Goal: Check status: Check status

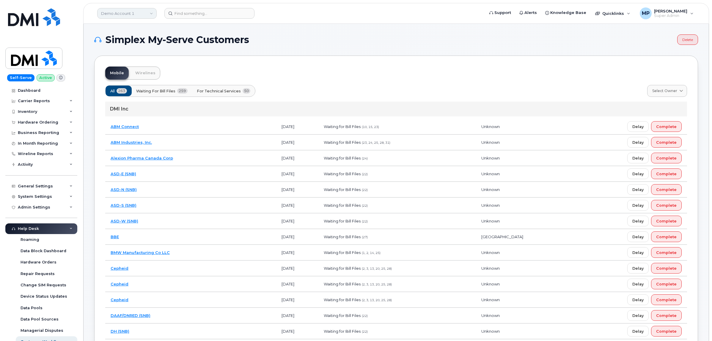
click at [120, 15] on link "Demo Account 1" at bounding box center [126, 13] width 59 height 11
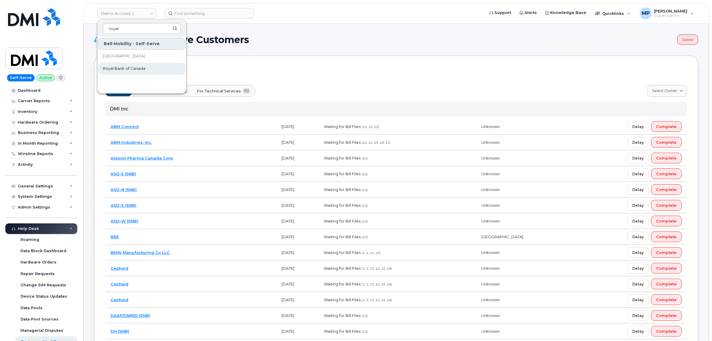
type input "royal"
click at [115, 70] on span "Royal Bank of Canada" at bounding box center [124, 69] width 42 height 6
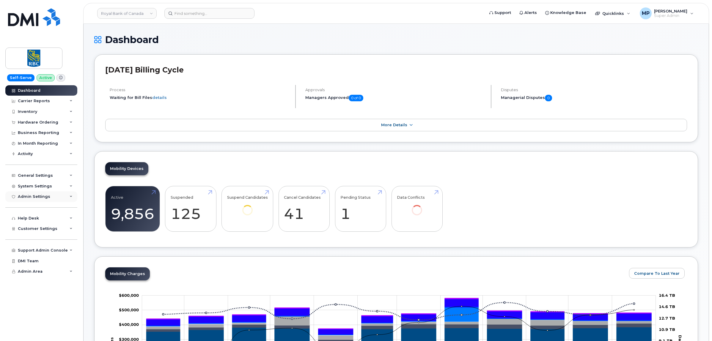
click at [41, 198] on div "Admin Settings" at bounding box center [34, 196] width 32 height 5
click at [40, 197] on div "Admin Settings" at bounding box center [34, 196] width 32 height 5
click at [33, 112] on div "Inventory" at bounding box center [27, 111] width 19 height 5
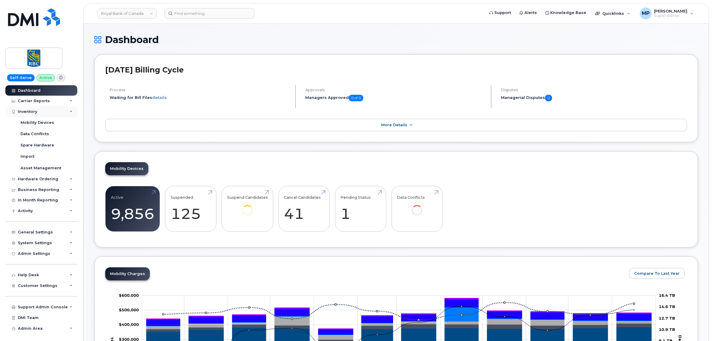
click at [32, 113] on div "Inventory" at bounding box center [27, 111] width 19 height 5
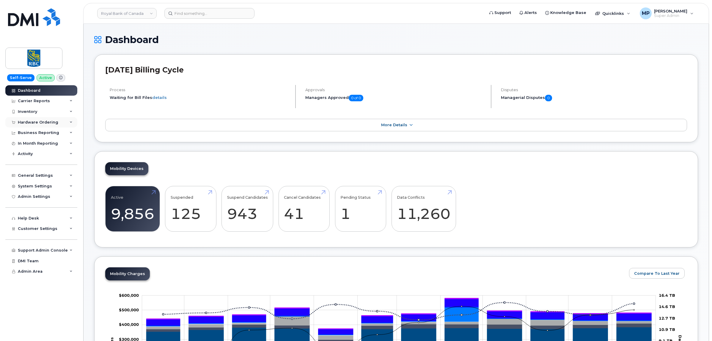
click at [32, 120] on div "Hardware Ordering" at bounding box center [38, 122] width 40 height 5
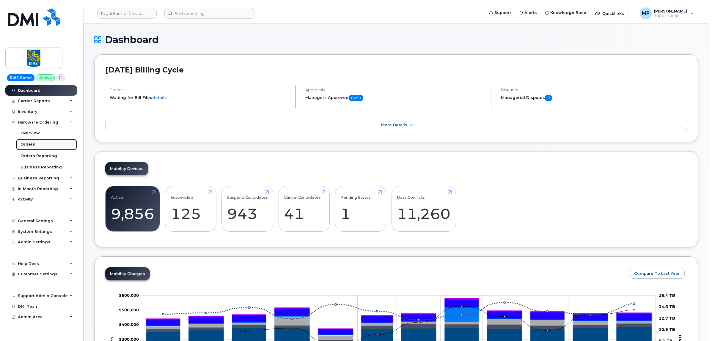
click at [29, 143] on div "Orders" at bounding box center [28, 144] width 15 height 5
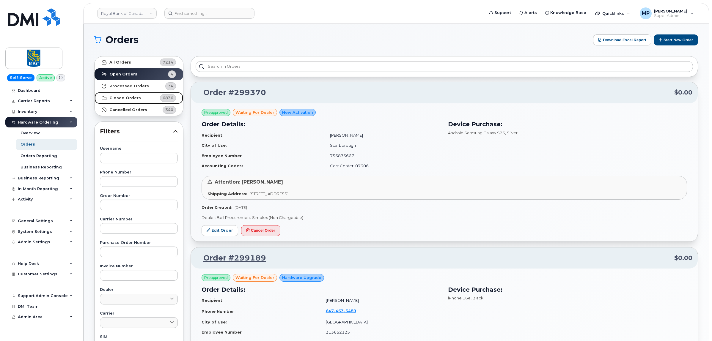
click at [122, 99] on strong "Closed Orders" at bounding box center [125, 98] width 32 height 5
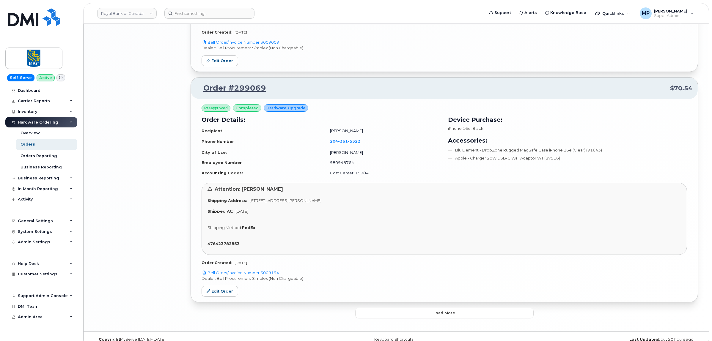
scroll to position [1628, 0]
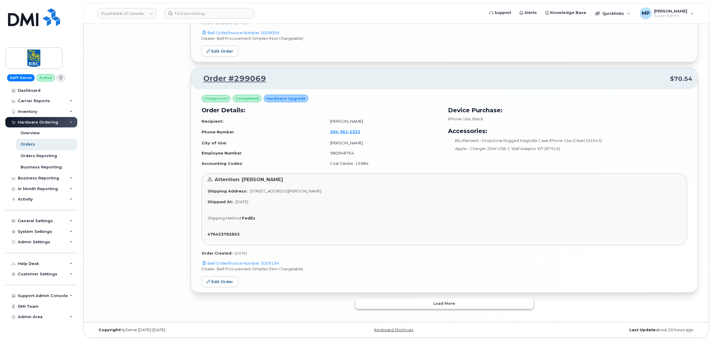
click at [423, 305] on button "Load more" at bounding box center [444, 303] width 178 height 11
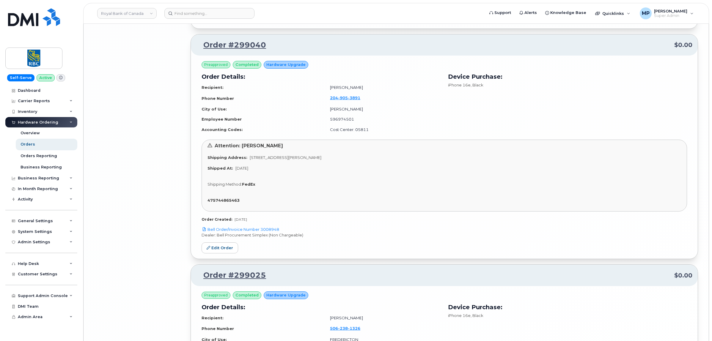
scroll to position [3262, 0]
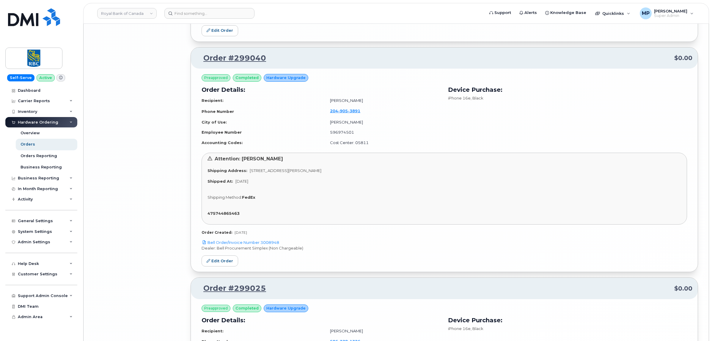
drag, startPoint x: 171, startPoint y: 111, endPoint x: 169, endPoint y: 109, distance: 3.8
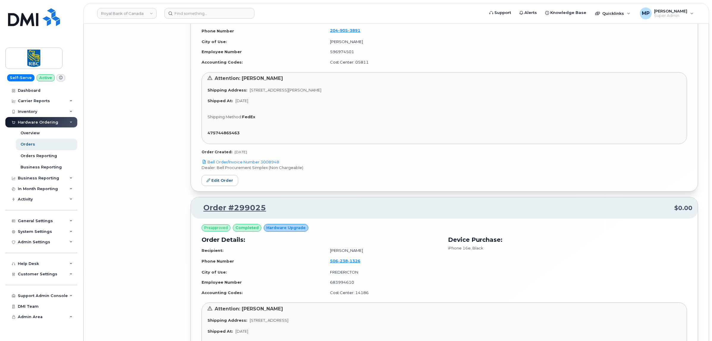
scroll to position [3472, 0]
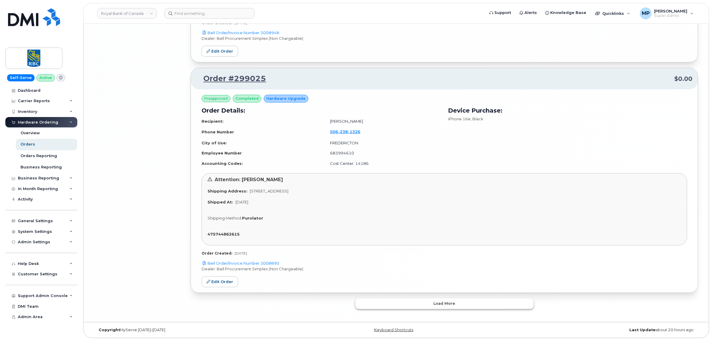
click at [402, 303] on button "Load more" at bounding box center [444, 303] width 178 height 11
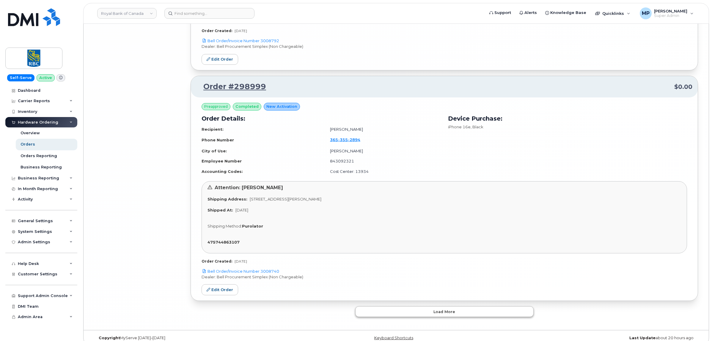
scroll to position [5317, 0]
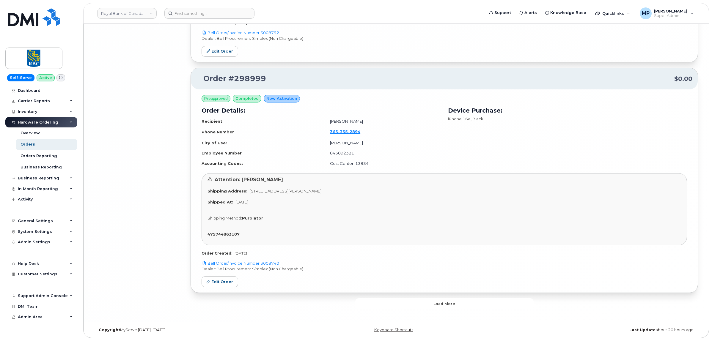
click at [399, 306] on button "Load more" at bounding box center [444, 303] width 178 height 11
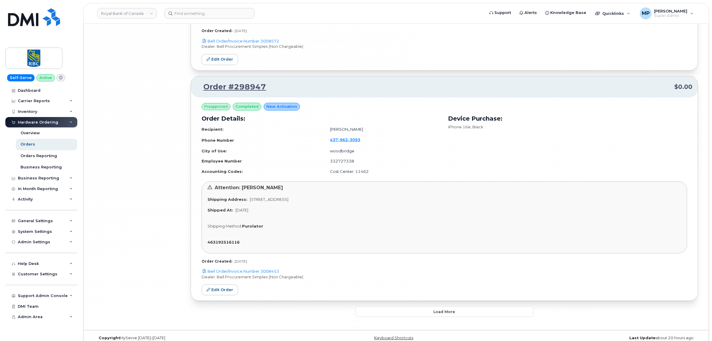
scroll to position [7161, 0]
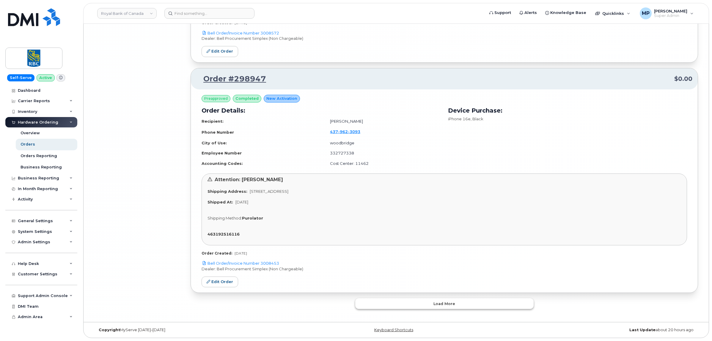
click at [413, 304] on button "Load more" at bounding box center [444, 303] width 178 height 11
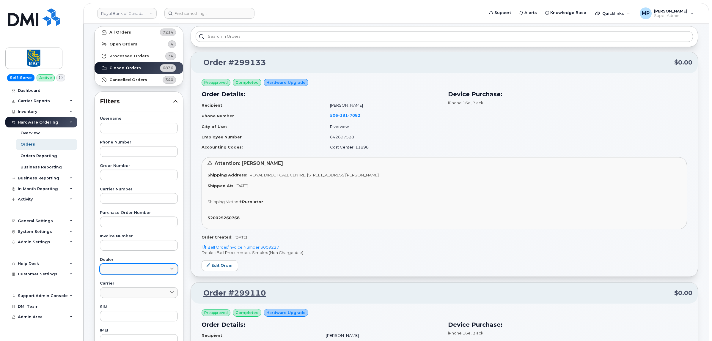
scroll to position [74, 0]
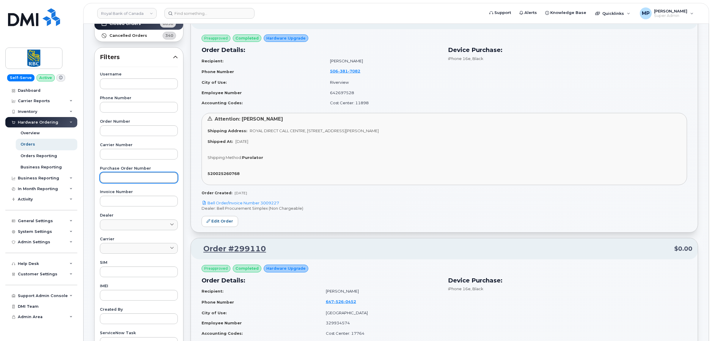
click at [127, 182] on input "text" at bounding box center [139, 177] width 78 height 11
click at [127, 177] on input "text" at bounding box center [139, 177] width 78 height 11
paste input "6500216223"
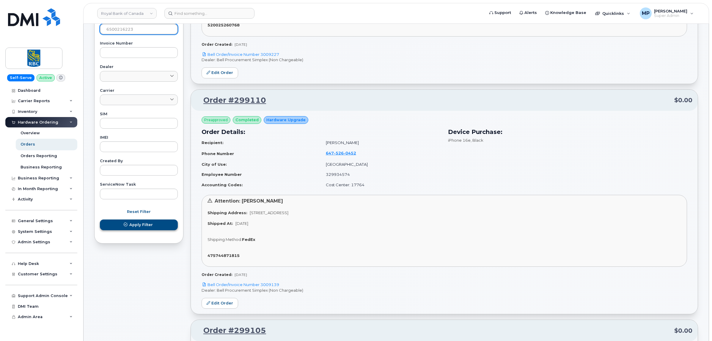
type input "6500216223"
click at [131, 226] on span "Apply Filter" at bounding box center [140, 225] width 23 height 6
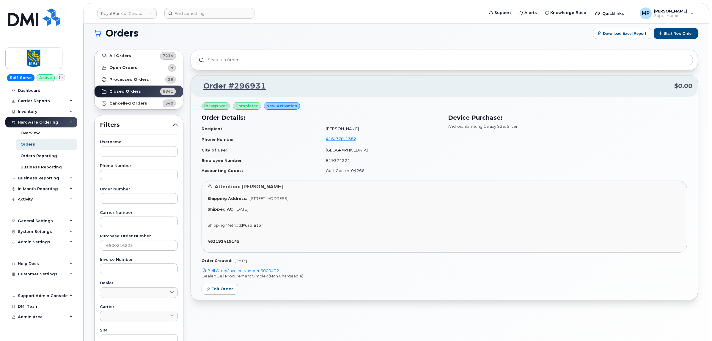
scroll to position [0, 0]
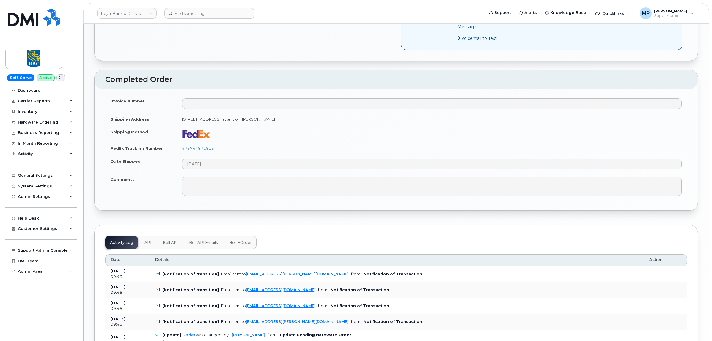
scroll to position [631, 0]
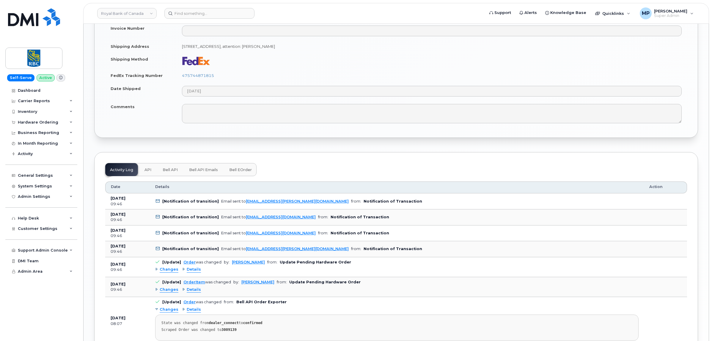
click at [171, 172] on span "Bell API" at bounding box center [170, 170] width 15 height 5
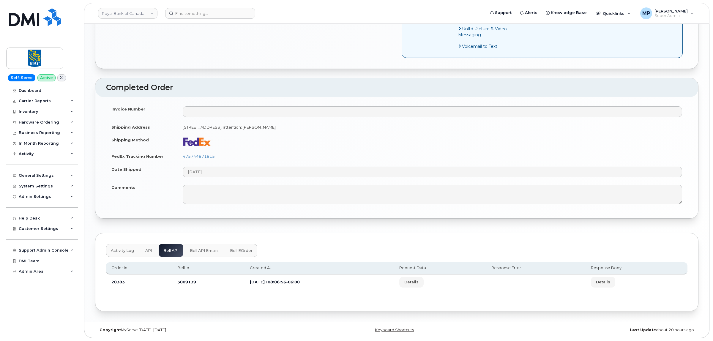
scroll to position [561, 0]
click at [418, 282] on span "Details" at bounding box center [411, 282] width 14 height 6
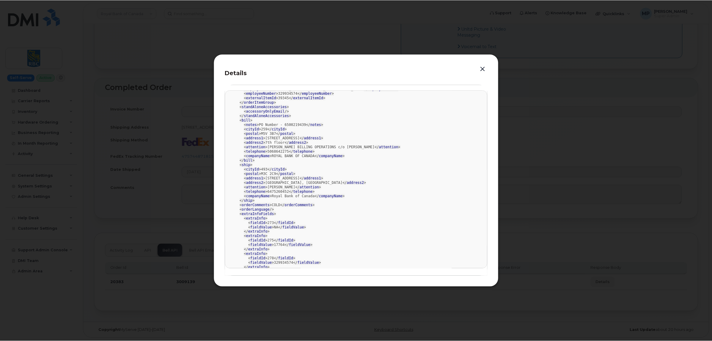
scroll to position [74, 0]
click at [483, 68] on button "button" at bounding box center [483, 69] width 9 height 8
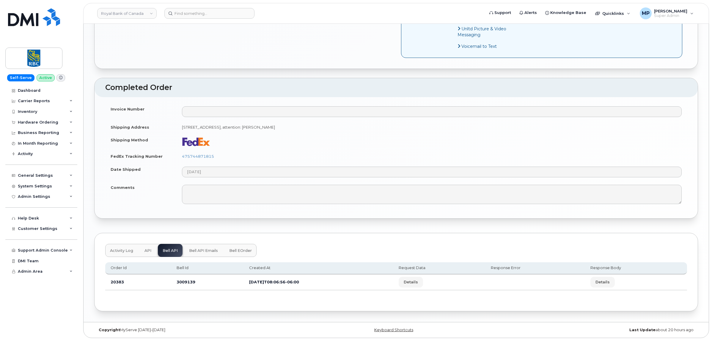
click at [143, 250] on button "API" at bounding box center [148, 250] width 16 height 13
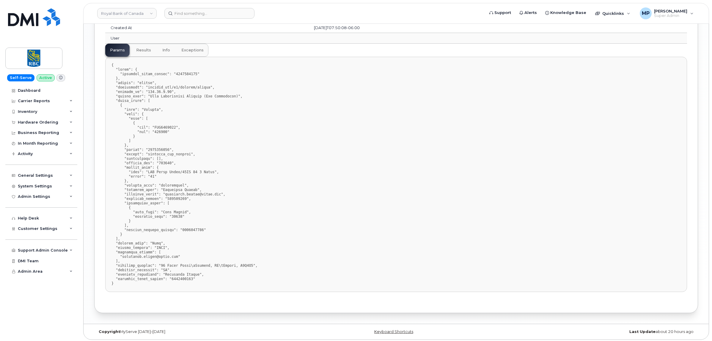
scroll to position [825, 0]
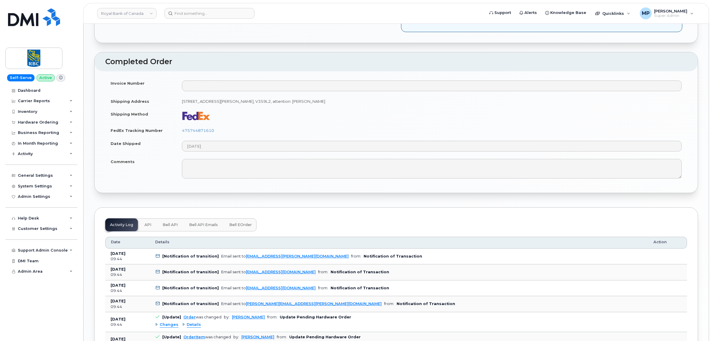
scroll to position [557, 0]
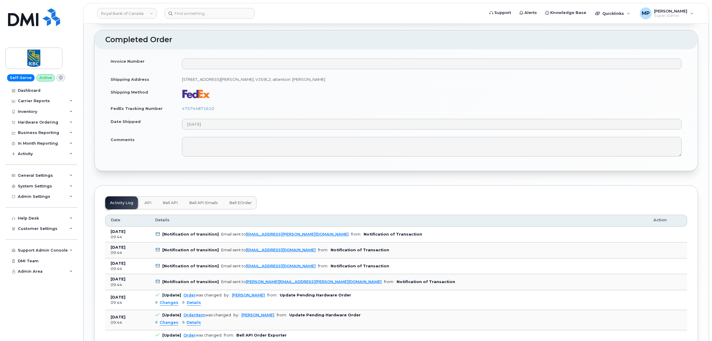
click at [169, 205] on span "Bell API" at bounding box center [170, 203] width 15 height 5
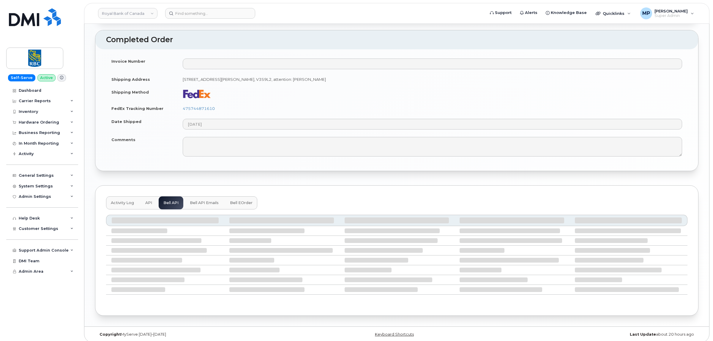
scroll to position [520, 0]
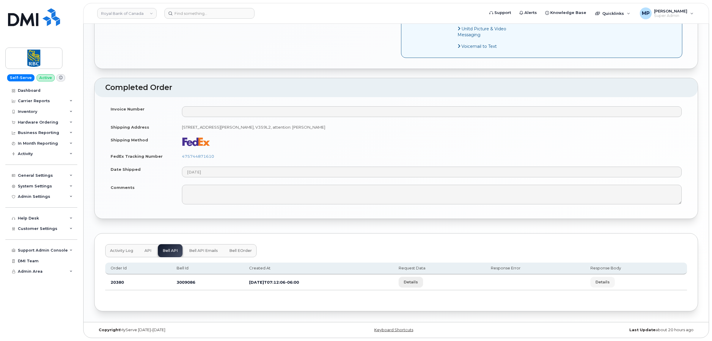
click at [418, 281] on span "Details" at bounding box center [411, 282] width 14 height 6
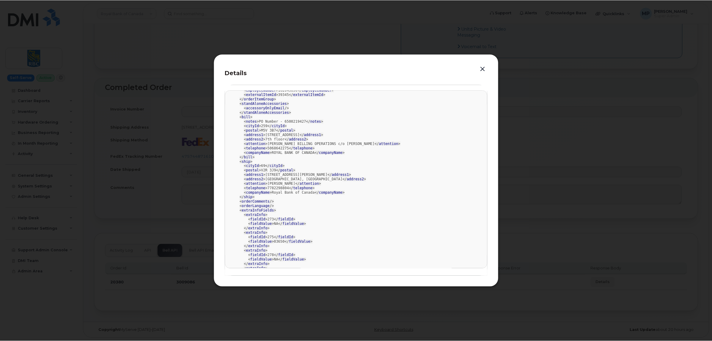
scroll to position [149, 0]
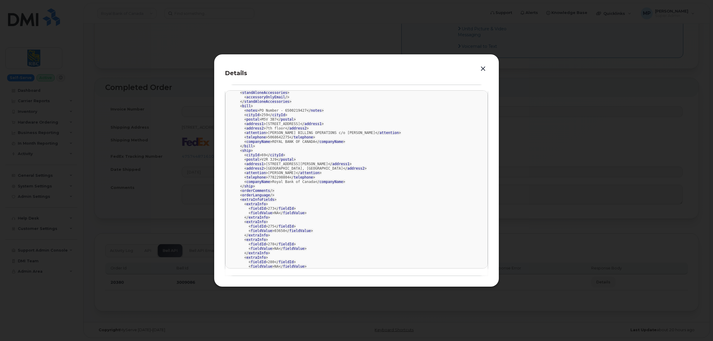
click at [483, 71] on button "button" at bounding box center [483, 69] width 9 height 8
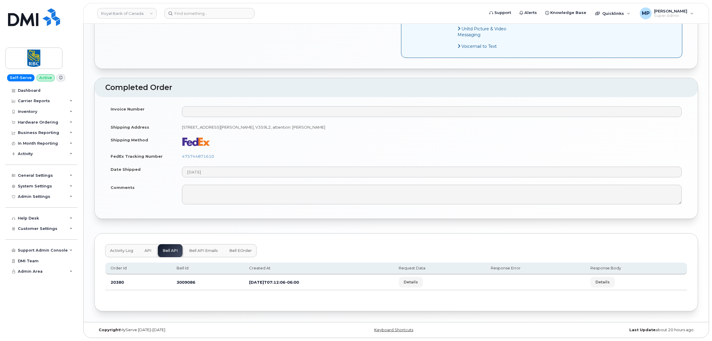
click at [146, 251] on span "API" at bounding box center [147, 250] width 7 height 5
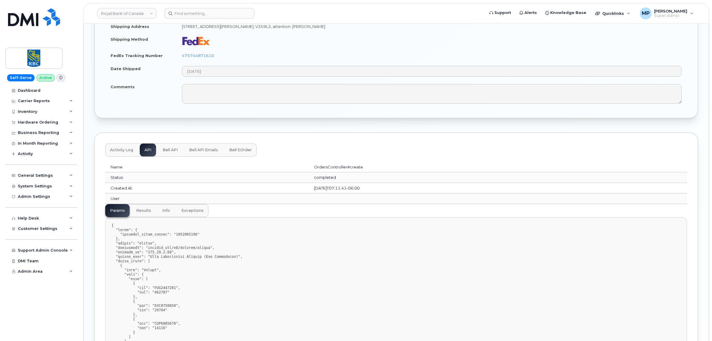
scroll to position [610, 0]
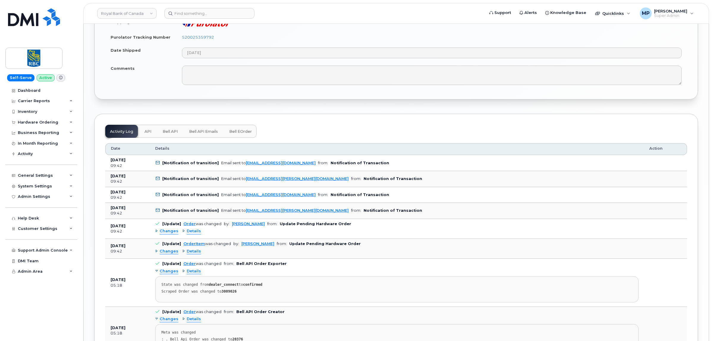
click at [147, 134] on span "API" at bounding box center [147, 131] width 7 height 5
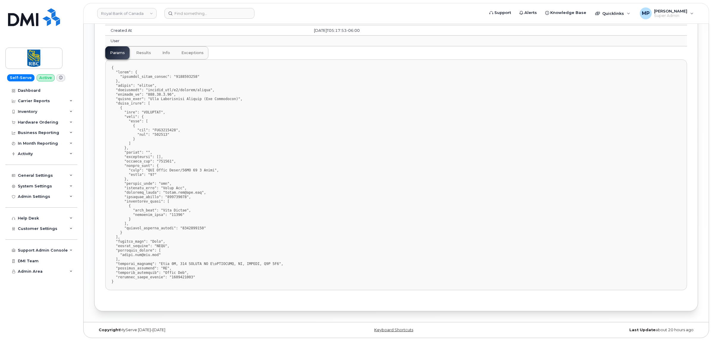
scroll to position [819, 0]
drag, startPoint x: 156, startPoint y: 263, endPoint x: 171, endPoint y: 263, distance: 14.9
click at [171, 263] on pre at bounding box center [396, 174] width 582 height 231
drag, startPoint x: 176, startPoint y: 263, endPoint x: 203, endPoint y: 263, distance: 27.3
click at [203, 263] on pre at bounding box center [396, 174] width 582 height 231
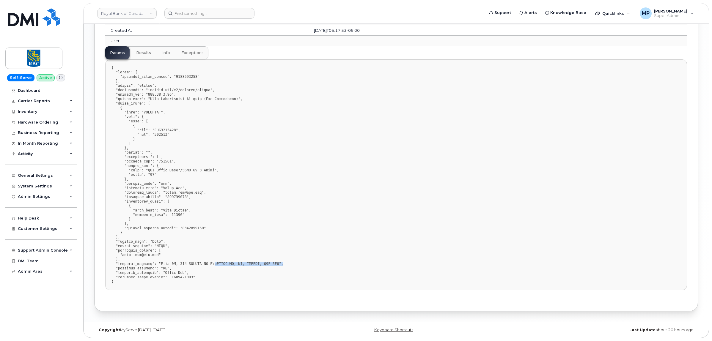
drag, startPoint x: 206, startPoint y: 264, endPoint x: 275, endPoint y: 264, distance: 69.2
click at [275, 264] on pre at bounding box center [396, 174] width 582 height 231
click at [294, 261] on pre at bounding box center [396, 174] width 582 height 231
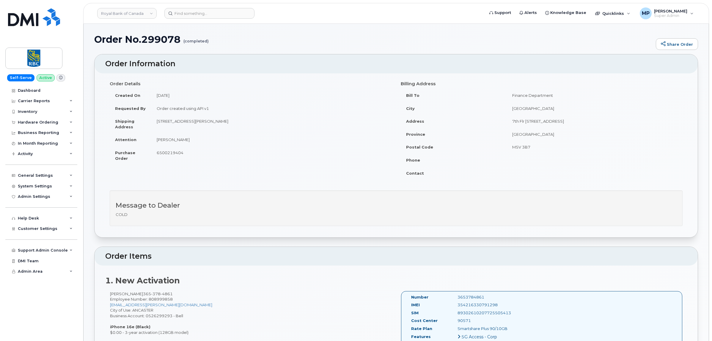
scroll to position [0, 0]
drag, startPoint x: 181, startPoint y: 38, endPoint x: 144, endPoint y: 41, distance: 36.4
click at [144, 42] on h1 "Order No.299078 (completed)" at bounding box center [373, 39] width 558 height 10
copy h1 "299078"
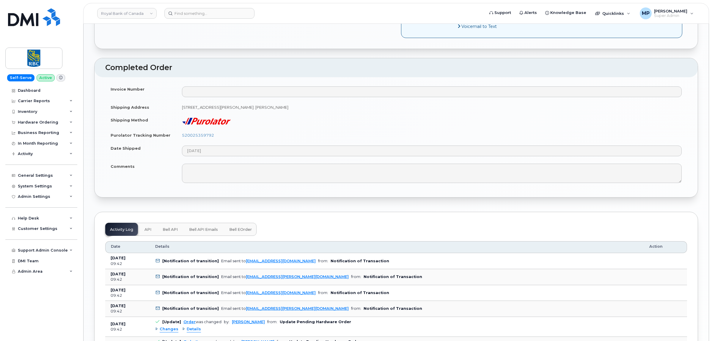
scroll to position [594, 0]
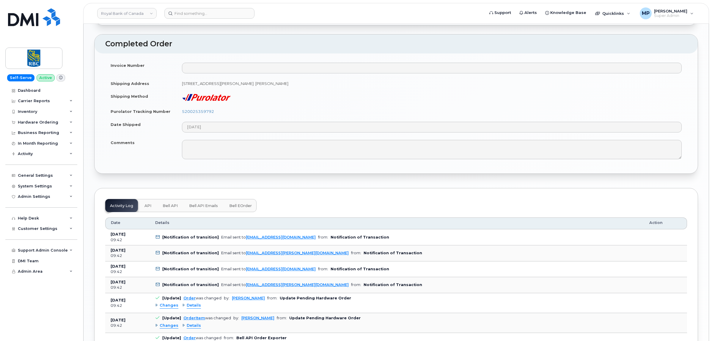
click at [145, 208] on span "API" at bounding box center [147, 206] width 7 height 5
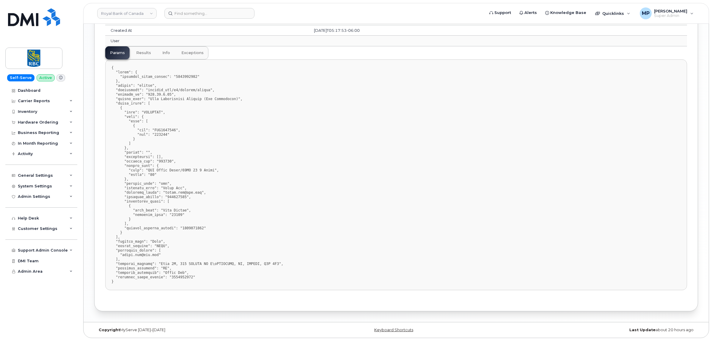
scroll to position [782, 0]
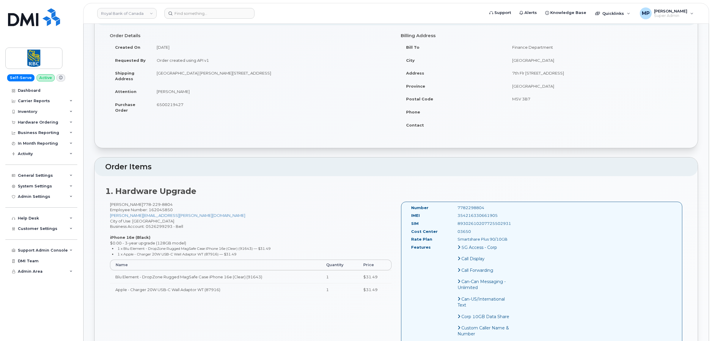
scroll to position [37, 0]
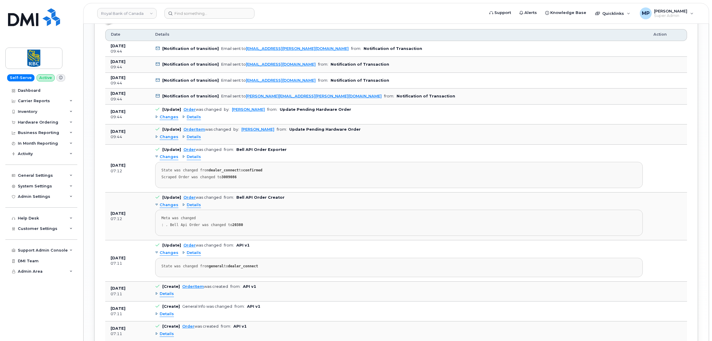
click at [146, 20] on span "API" at bounding box center [147, 17] width 7 height 5
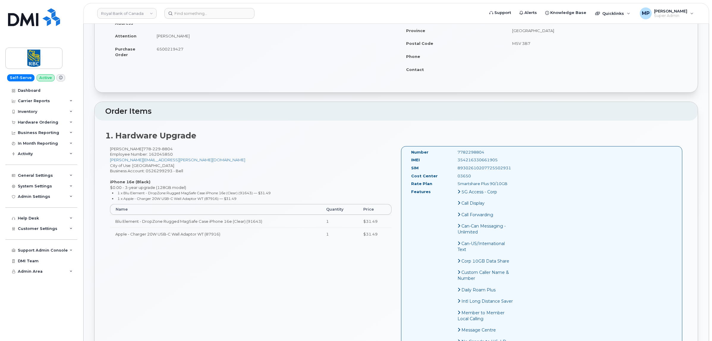
scroll to position [0, 0]
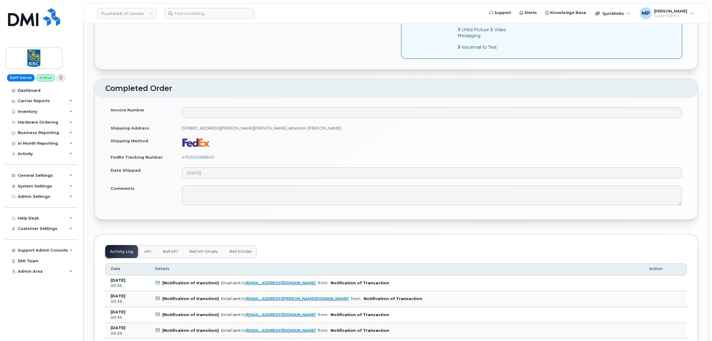
scroll to position [557, 0]
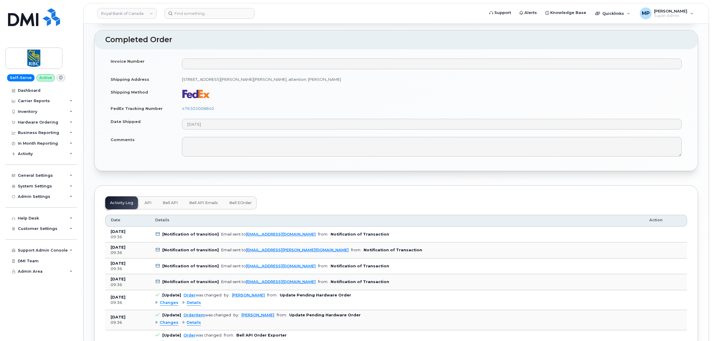
click at [146, 205] on span "API" at bounding box center [147, 203] width 7 height 5
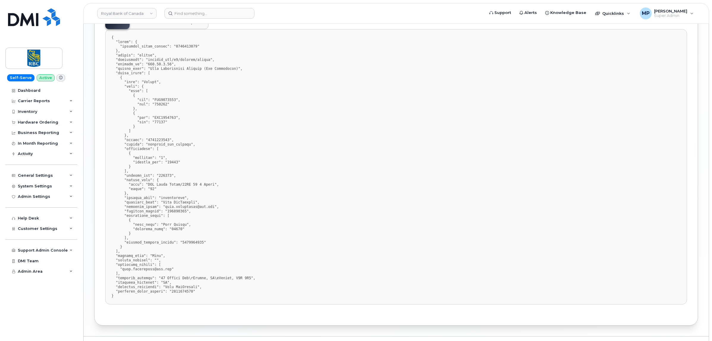
scroll to position [787, 0]
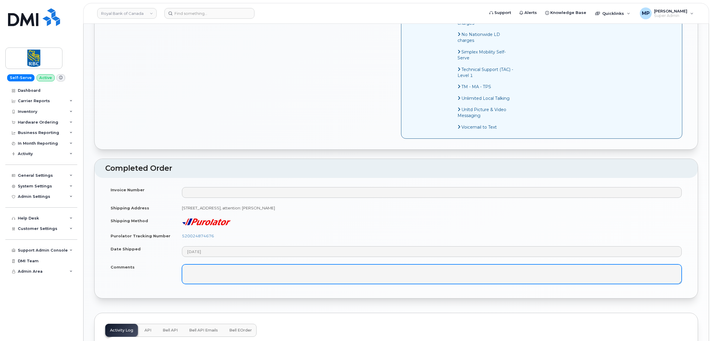
scroll to position [520, 0]
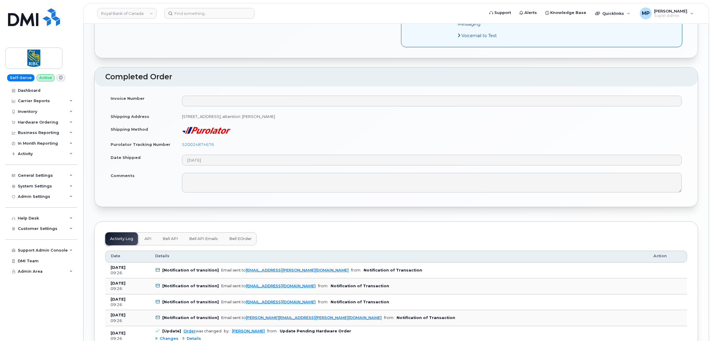
click at [149, 241] on span "API" at bounding box center [147, 239] width 7 height 5
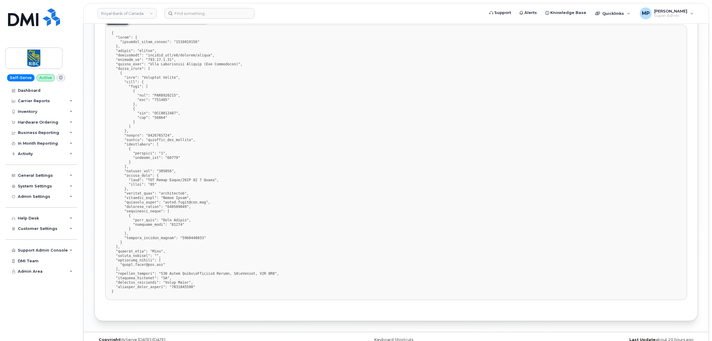
scroll to position [822, 0]
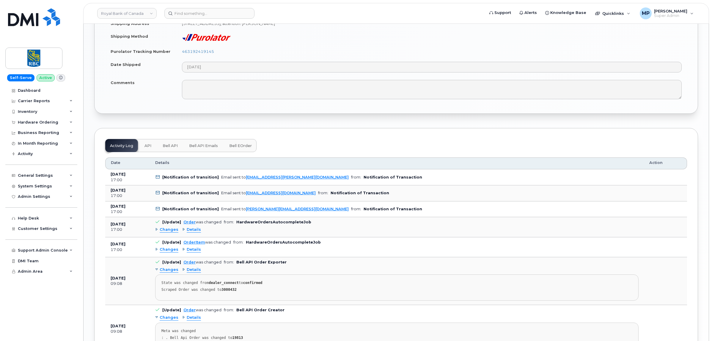
scroll to position [669, 0]
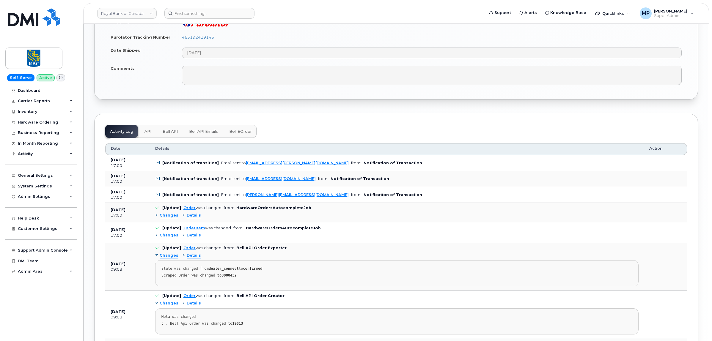
click at [149, 134] on span "API" at bounding box center [147, 131] width 7 height 5
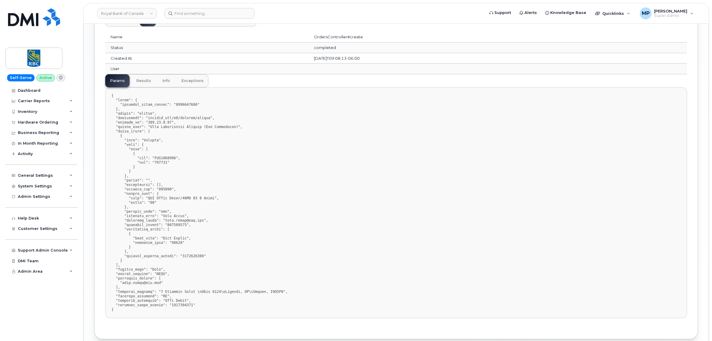
scroll to position [819, 0]
